Goal: Register for event/course

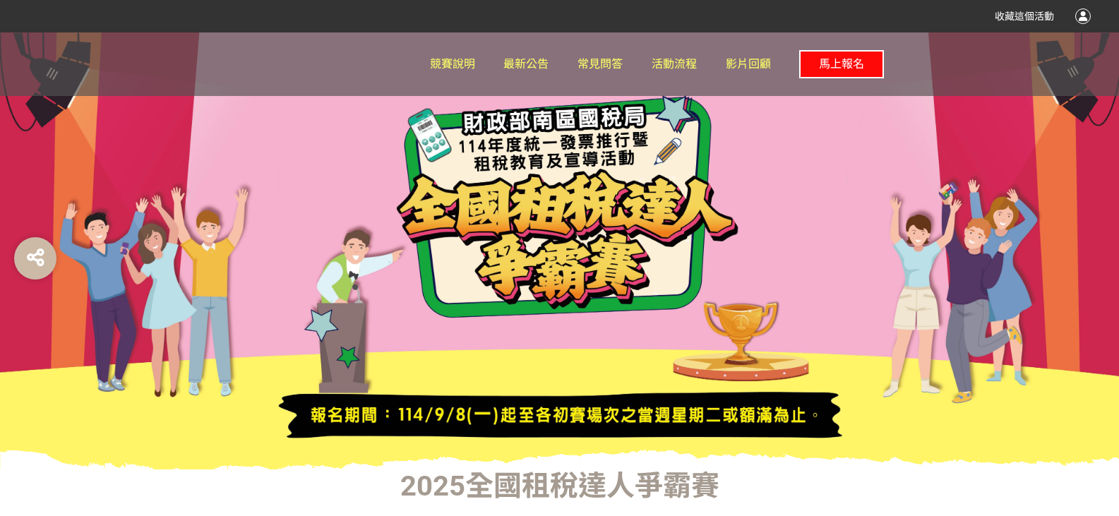
click at [844, 71] on button "馬上報名" at bounding box center [841, 64] width 85 height 28
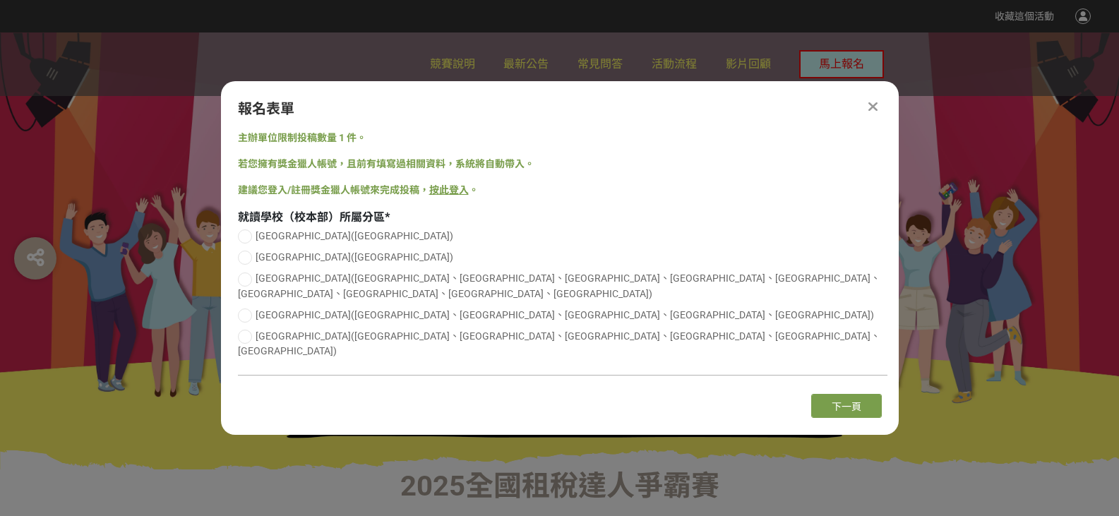
click at [871, 114] on icon at bounding box center [872, 107] width 9 height 14
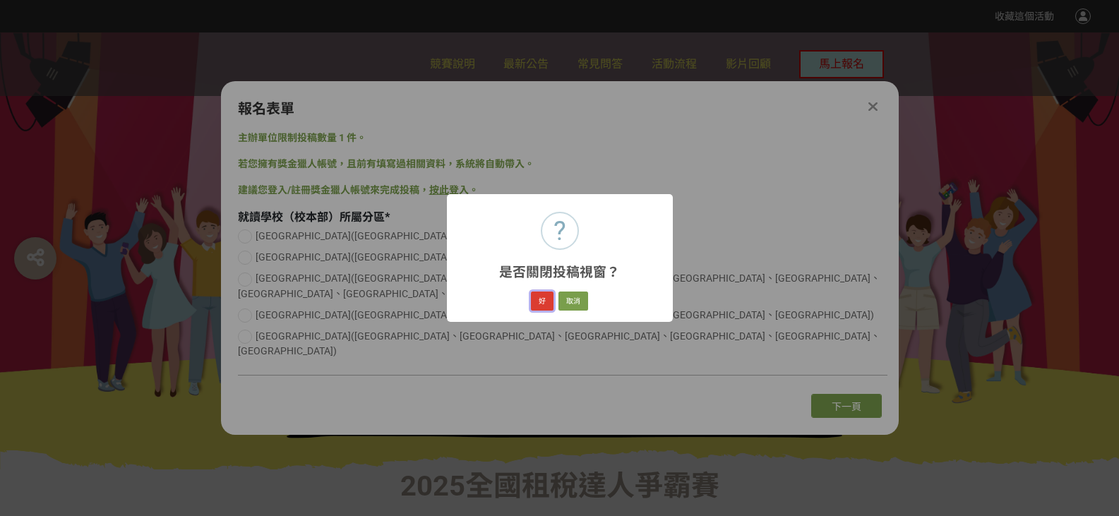
click at [539, 301] on button "好" at bounding box center [542, 302] width 23 height 20
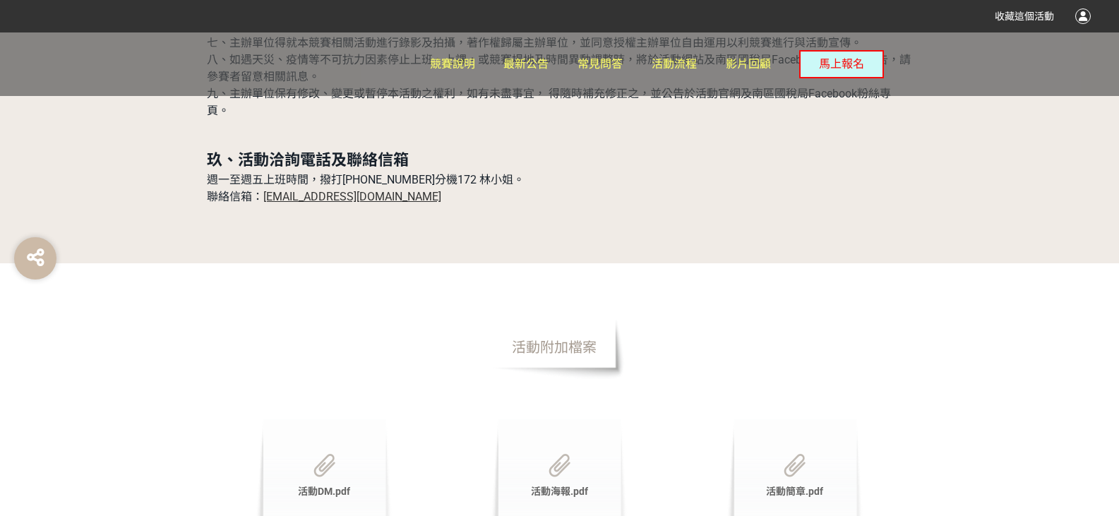
scroll to position [4675, 0]
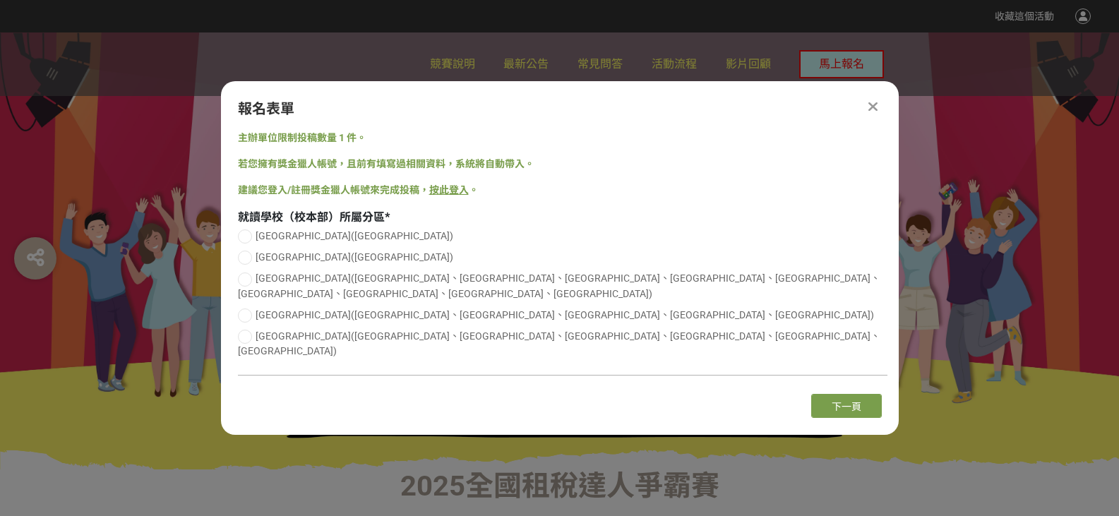
click at [873, 114] on icon at bounding box center [872, 107] width 9 height 14
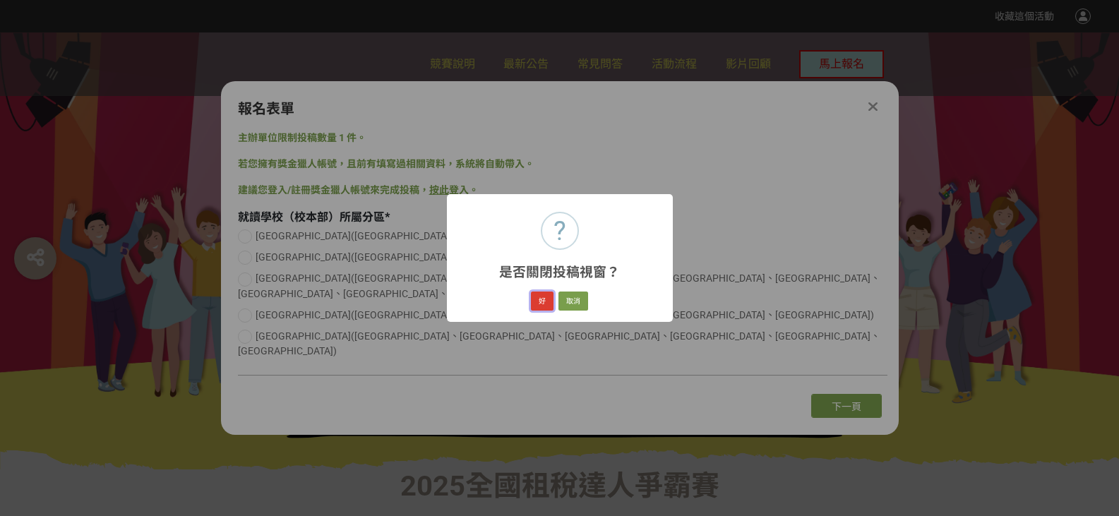
click at [537, 301] on button "好" at bounding box center [542, 302] width 23 height 20
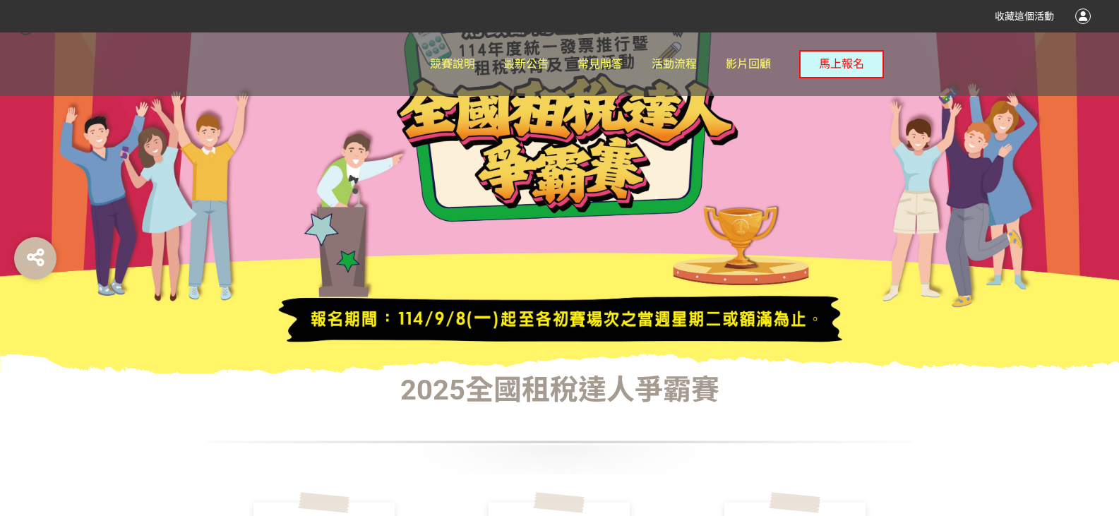
scroll to position [176, 0]
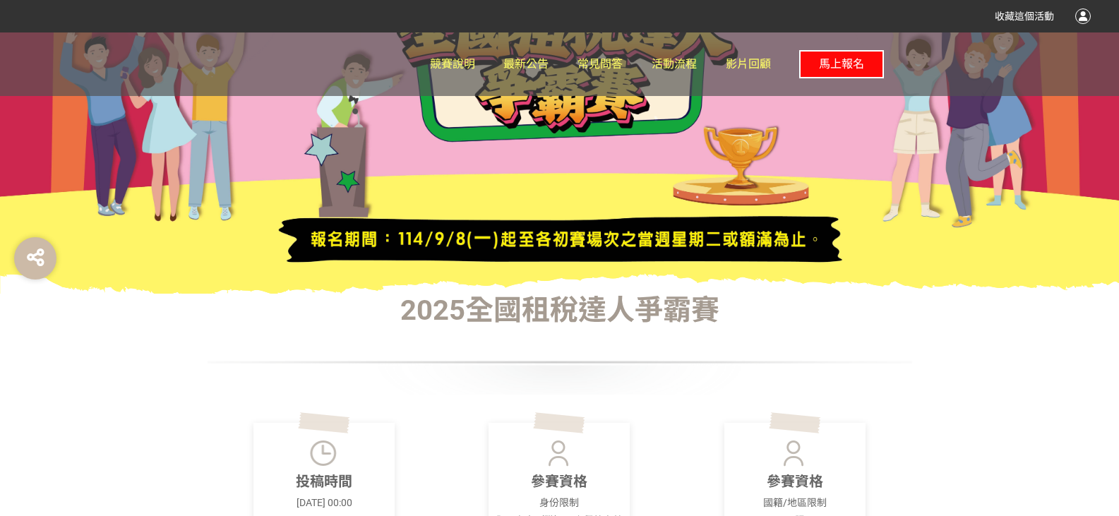
click at [830, 64] on span "馬上報名" at bounding box center [841, 63] width 45 height 13
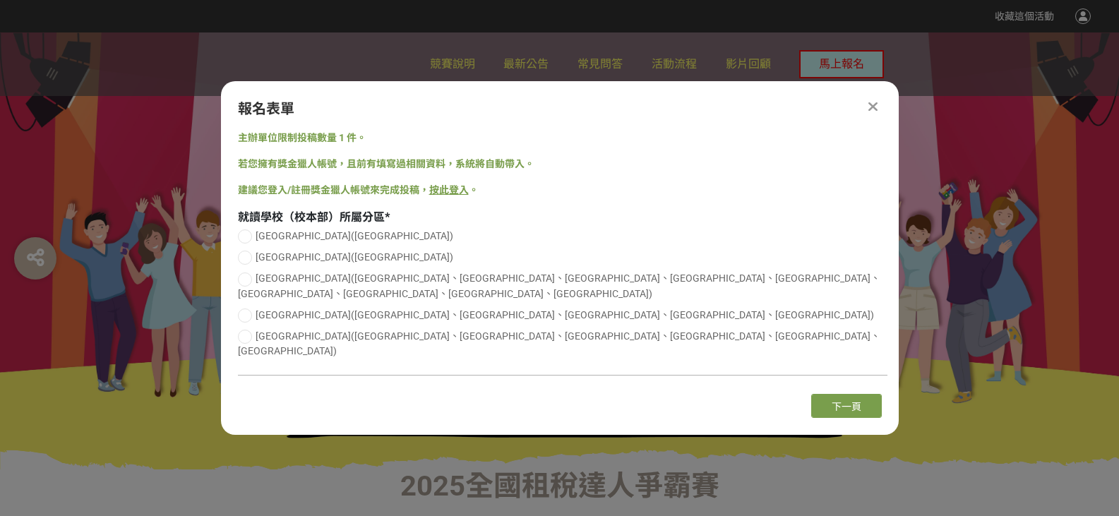
click at [868, 114] on icon at bounding box center [872, 107] width 9 height 14
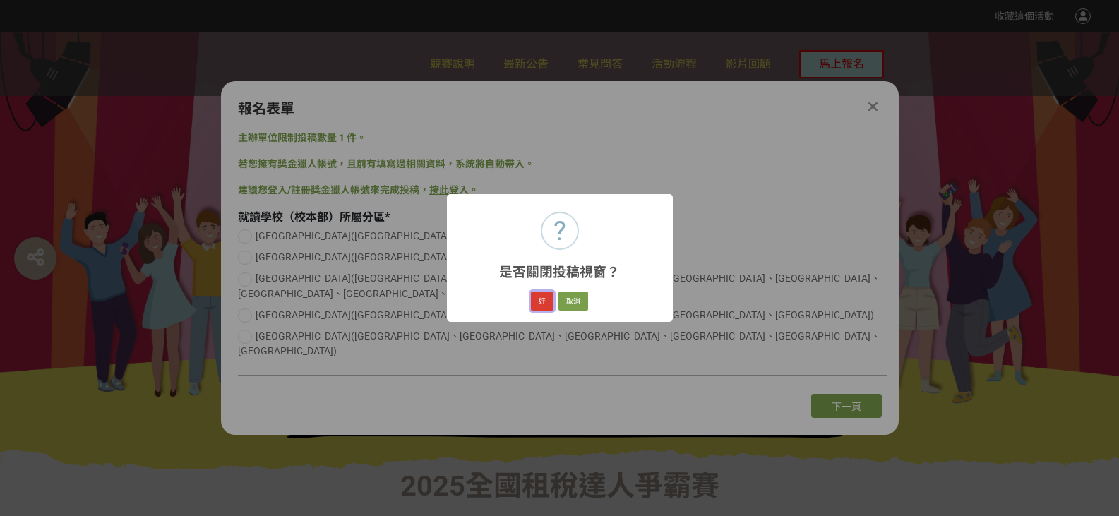
click at [539, 306] on button "好" at bounding box center [542, 302] width 23 height 20
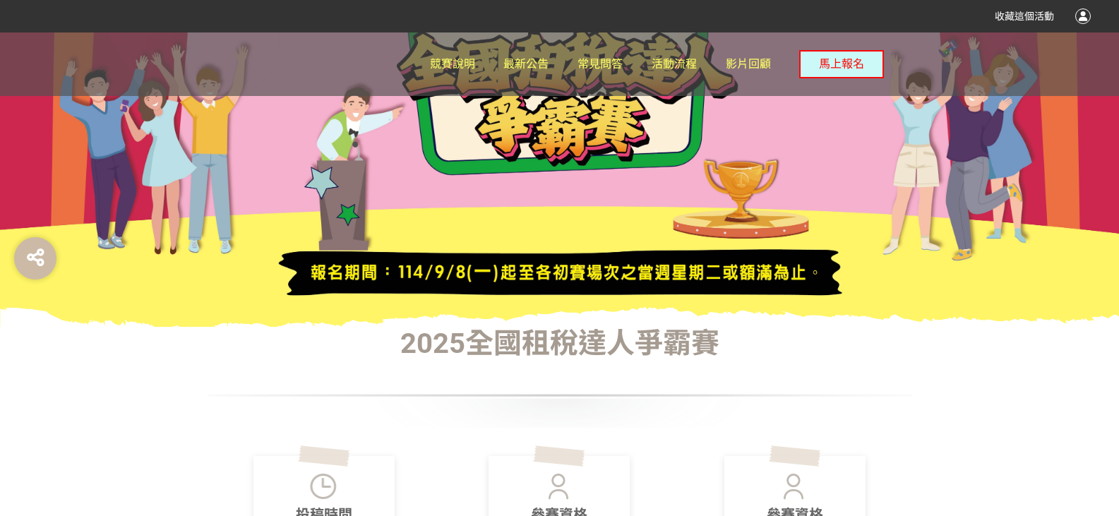
scroll to position [160, 0]
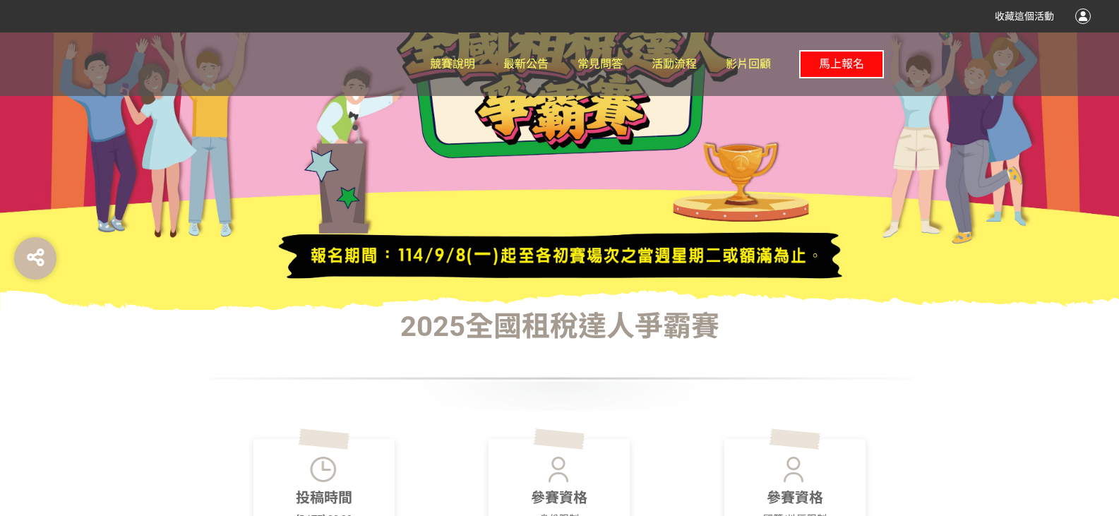
drag, startPoint x: 832, startPoint y: 68, endPoint x: 825, endPoint y: 68, distance: 7.8
click at [825, 68] on span "馬上報名" at bounding box center [841, 63] width 45 height 13
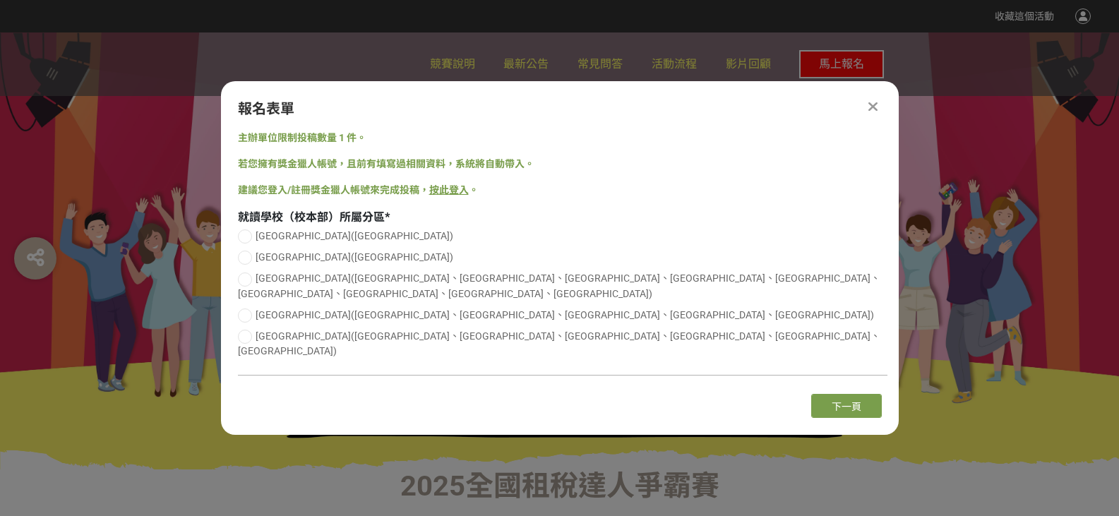
scroll to position [0, 0]
click at [873, 114] on icon at bounding box center [872, 107] width 9 height 14
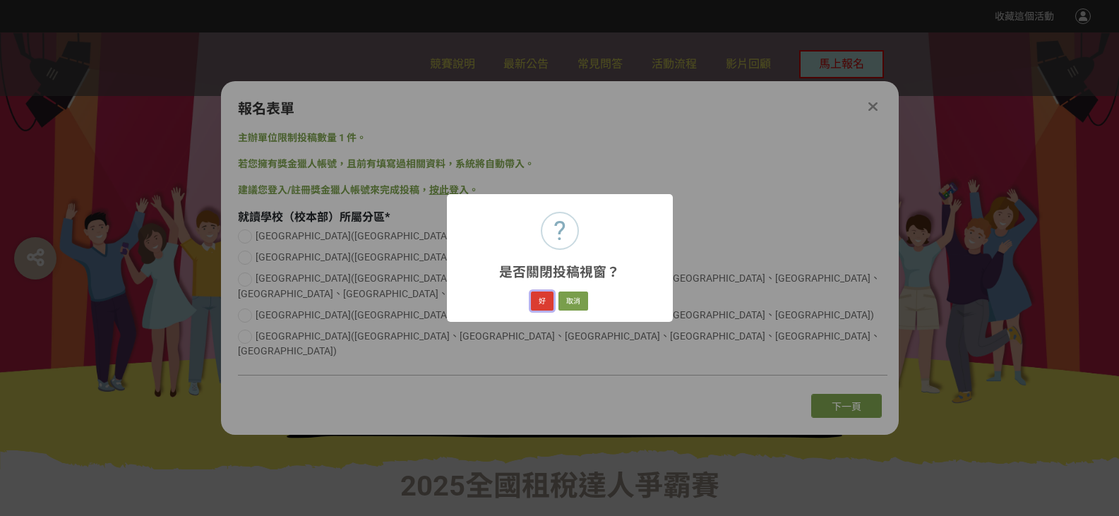
click at [539, 297] on button "好" at bounding box center [542, 302] width 23 height 20
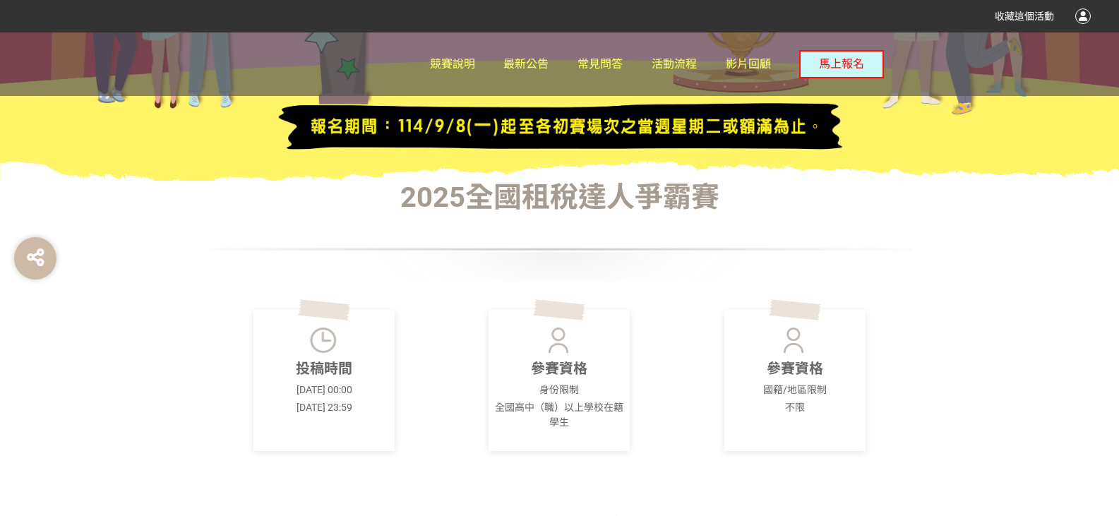
scroll to position [77, 0]
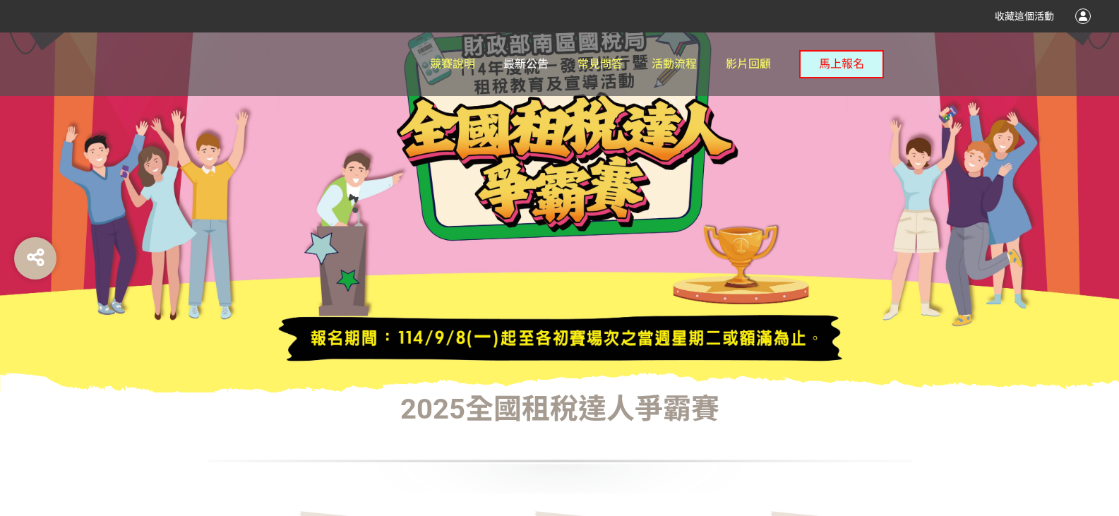
click at [513, 62] on span "最新公告" at bounding box center [525, 63] width 45 height 13
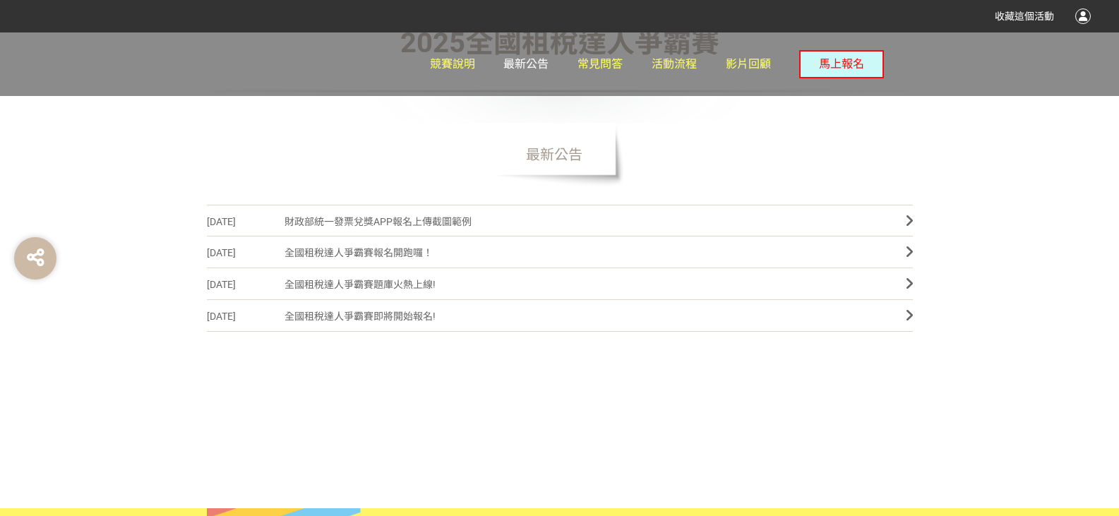
scroll to position [426, 0]
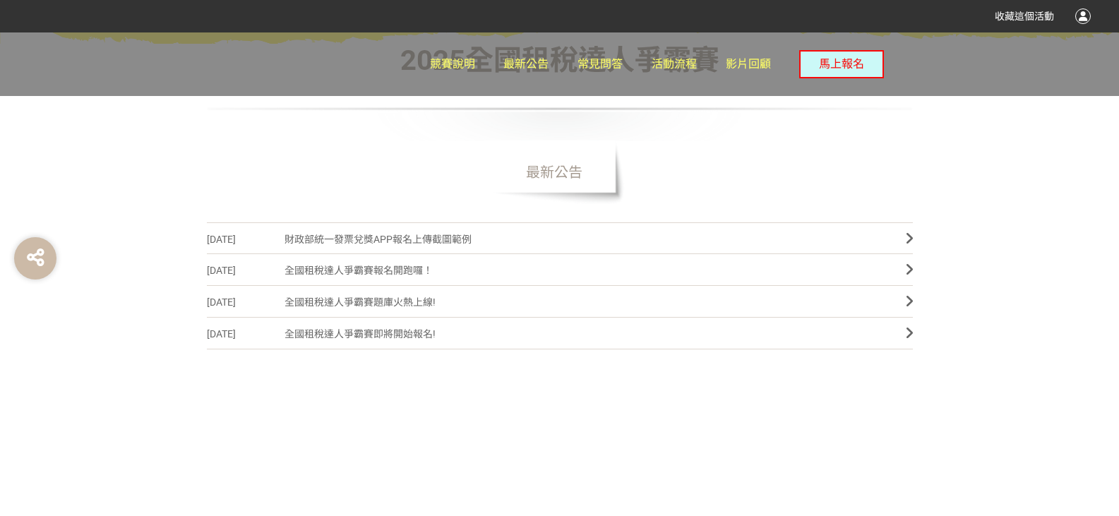
click at [393, 304] on span "全國租稅達人爭霸賽題庫火熱上線!" at bounding box center [585, 303] width 600 height 32
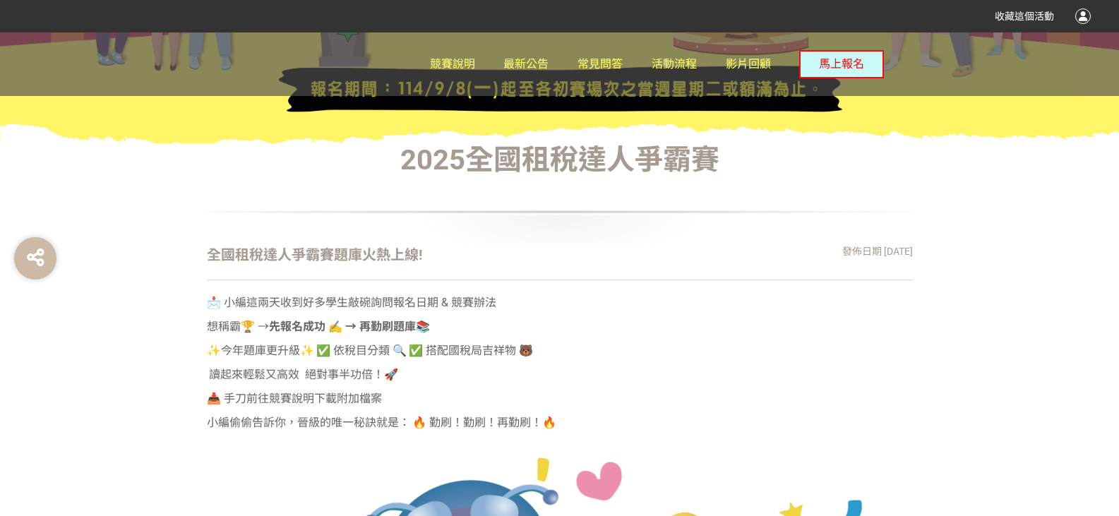
scroll to position [310, 0]
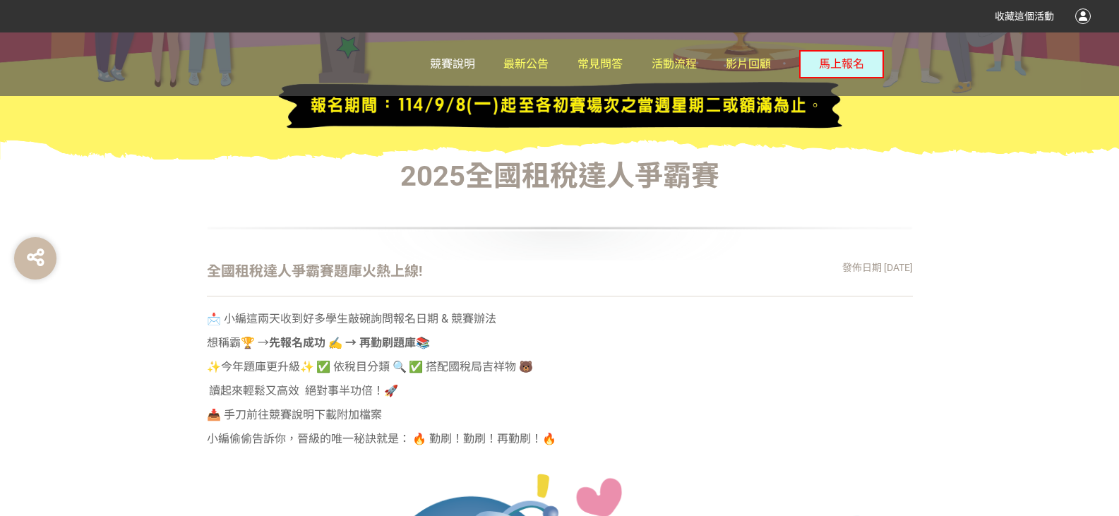
click at [458, 72] on link "競賽說明" at bounding box center [452, 64] width 45 height 64
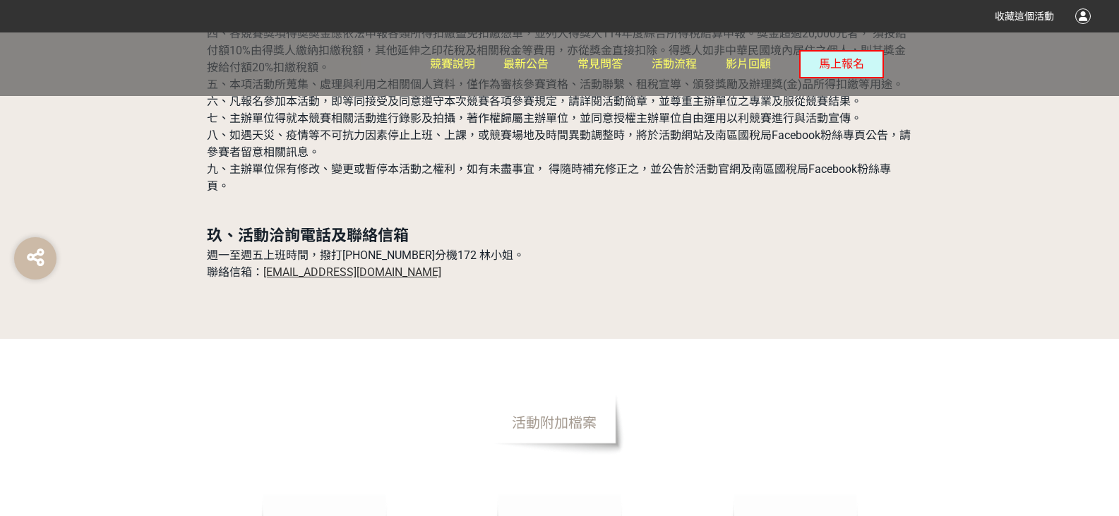
scroll to position [4448, 0]
